Goal: Information Seeking & Learning: Learn about a topic

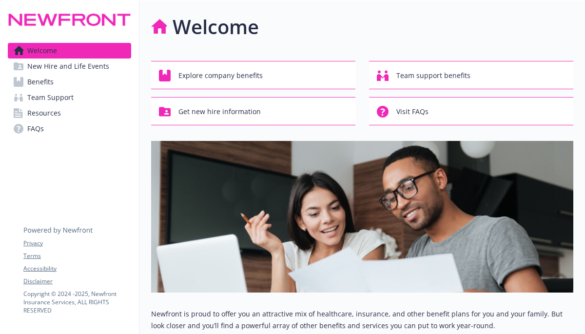
click at [41, 83] on span "Benefits" at bounding box center [40, 82] width 26 height 16
